Goal: Information Seeking & Learning: Learn about a topic

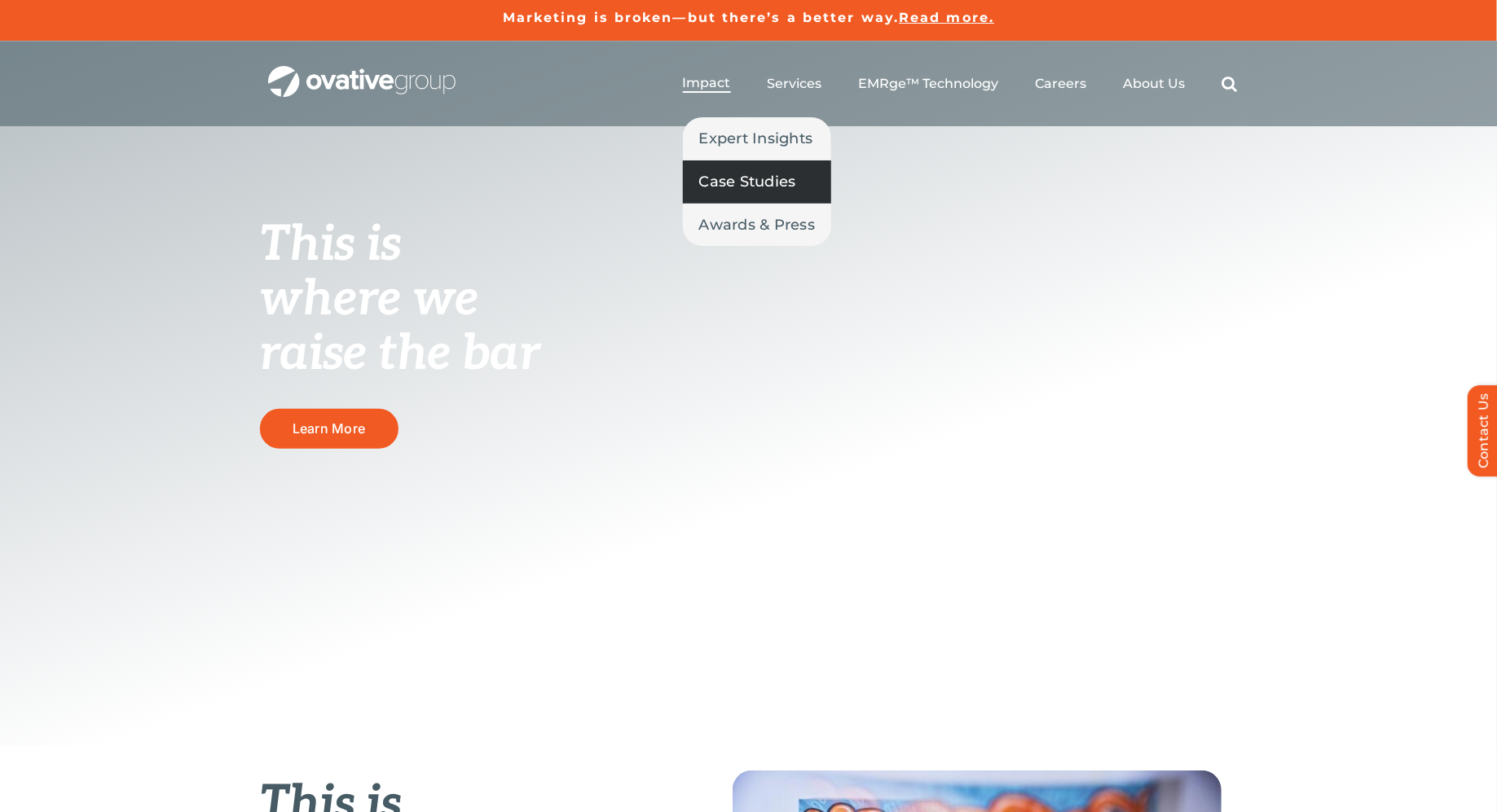
click at [716, 180] on span "Case Studies" at bounding box center [747, 181] width 97 height 22
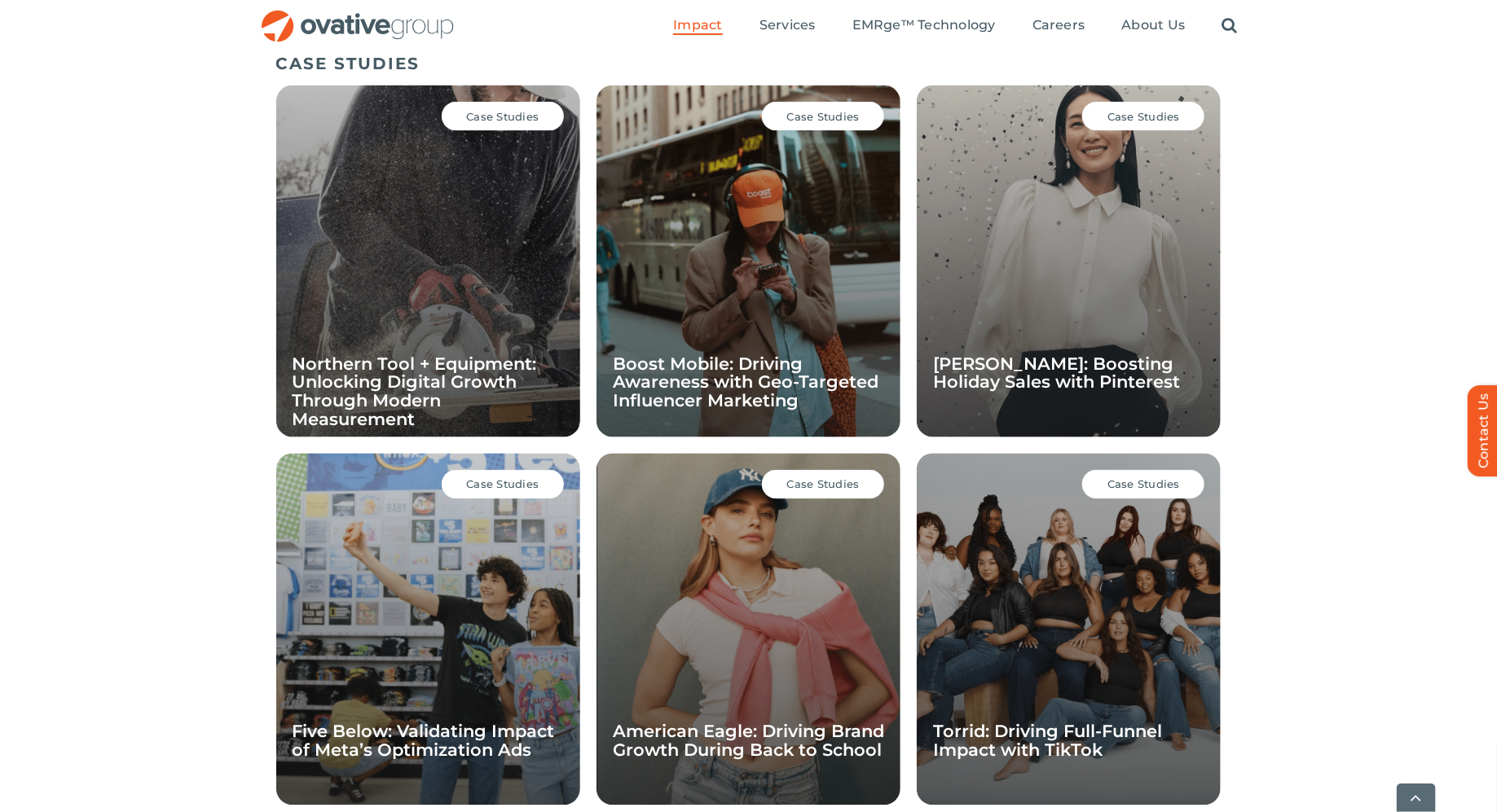
scroll to position [1121, 0]
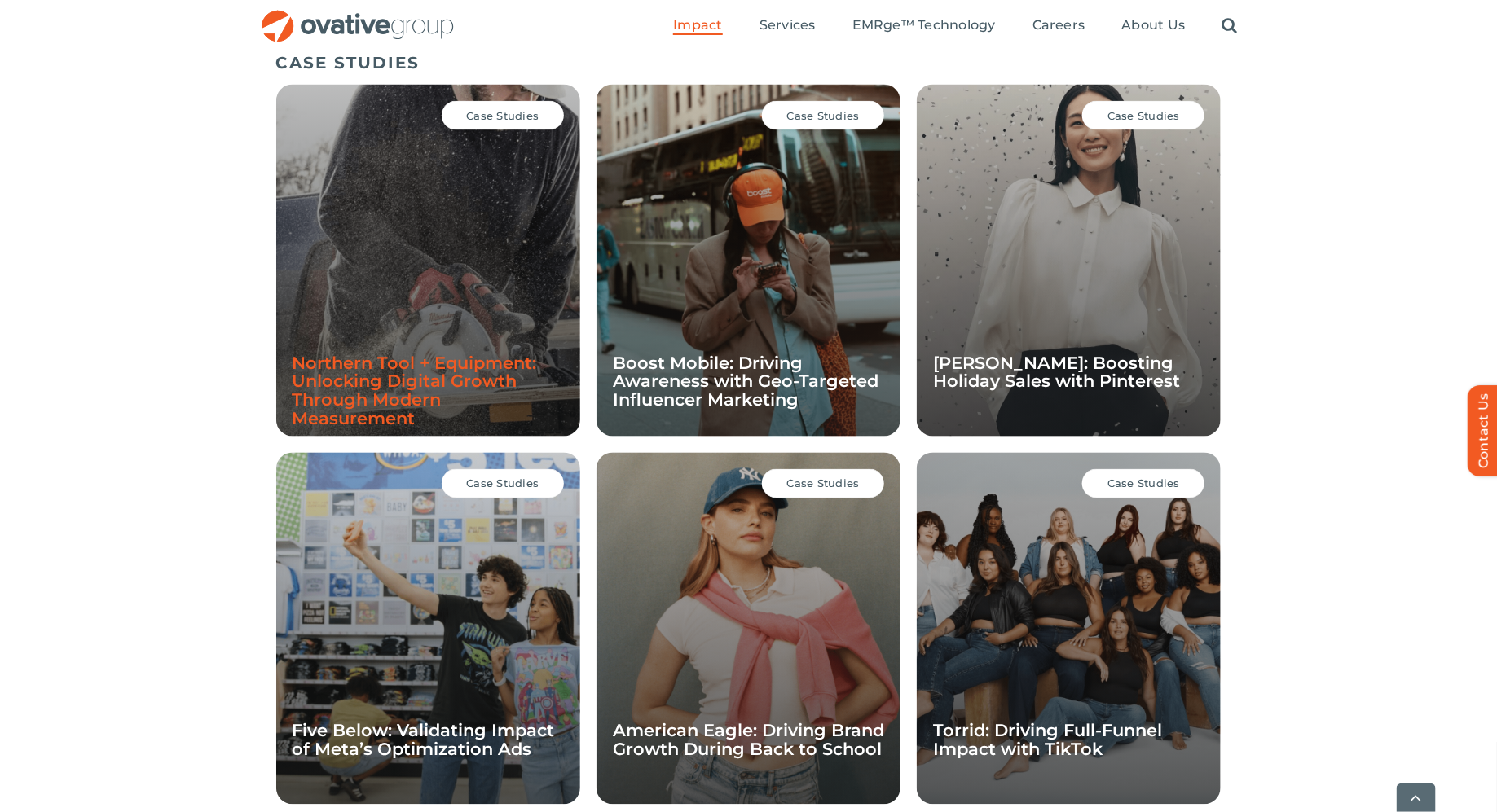
click at [418, 391] on link "Northern Tool + Equipment: Unlocking Digital Growth Through Modern Measurement" at bounding box center [414, 391] width 244 height 77
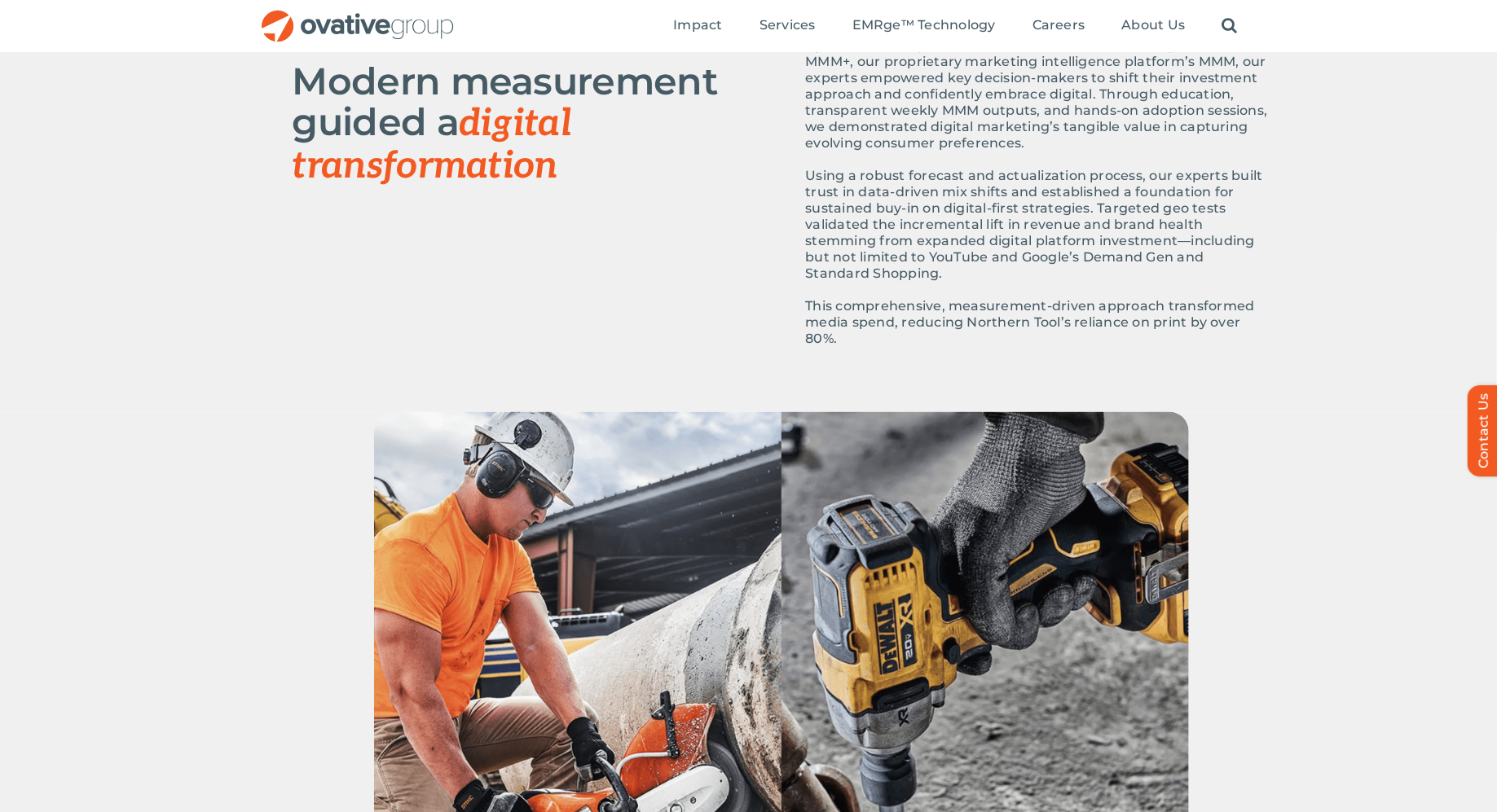
scroll to position [795, 0]
